Goal: Task Accomplishment & Management: Complete application form

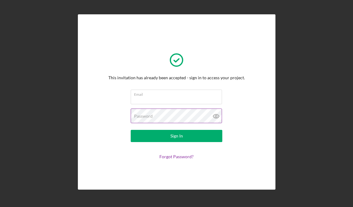
type input "[EMAIL_ADDRESS][DOMAIN_NAME]"
click at [217, 117] on icon at bounding box center [216, 117] width 2 height 2
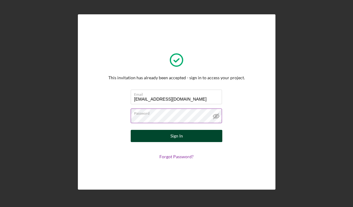
click at [202, 139] on button "Sign In" at bounding box center [177, 136] width 92 height 12
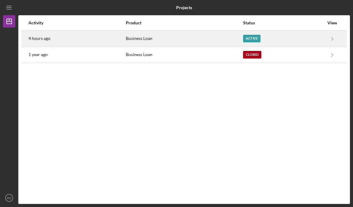
click at [193, 41] on div "Business Loan" at bounding box center [184, 38] width 117 height 15
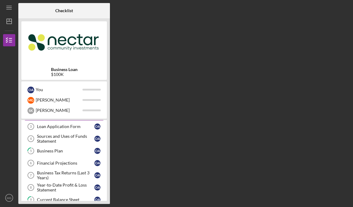
scroll to position [9, 0]
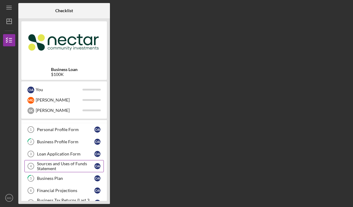
click at [69, 166] on div "Sources and Uses of Funds Statement" at bounding box center [65, 167] width 57 height 10
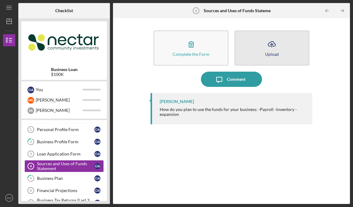
click at [266, 48] on icon "Icon/Upload" at bounding box center [271, 44] width 15 height 15
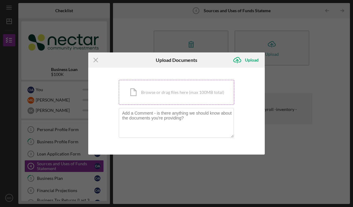
click at [184, 97] on div "Icon/Document Browse or drag files here (max 100MB total) Tap to choose files o…" at bounding box center [177, 92] width 116 height 25
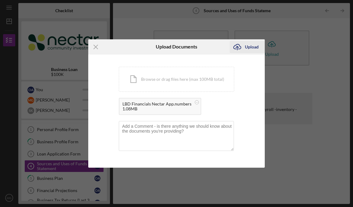
click at [254, 47] on div "Upload" at bounding box center [252, 47] width 14 height 12
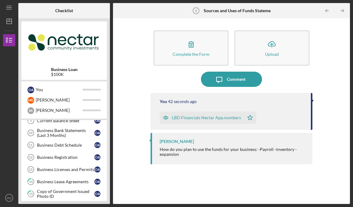
scroll to position [122, 0]
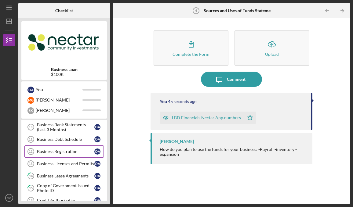
click at [62, 152] on div "Business Registration" at bounding box center [65, 151] width 57 height 5
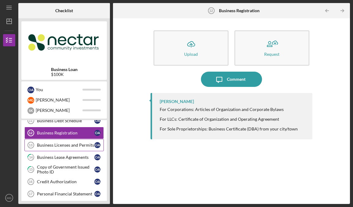
scroll to position [142, 0]
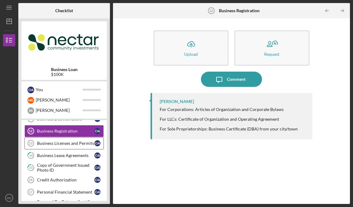
click at [68, 141] on div "Business Licenses and Permits" at bounding box center [65, 143] width 57 height 5
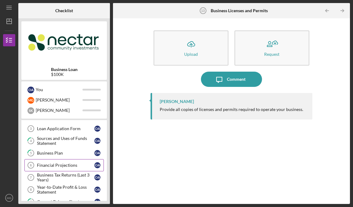
scroll to position [39, 0]
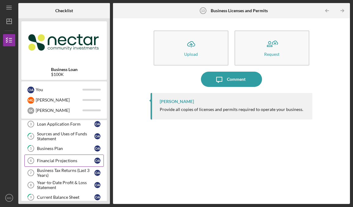
click at [51, 161] on div "Financial Projections" at bounding box center [65, 161] width 57 height 5
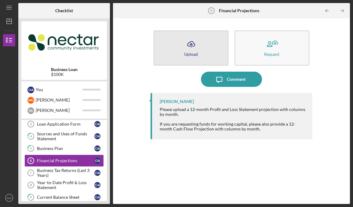
click at [193, 50] on icon "Icon/Upload" at bounding box center [191, 44] width 15 height 15
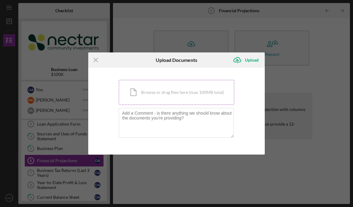
click at [148, 96] on div "Icon/Document Browse or drag files here (max 100MB total) Tap to choose files o…" at bounding box center [177, 92] width 116 height 25
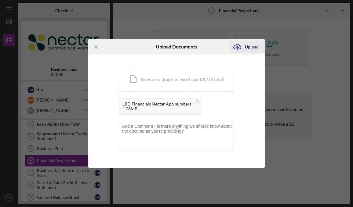
click at [250, 46] on div "Upload" at bounding box center [252, 47] width 14 height 12
